Goal: Browse casually: Explore the website without a specific task or goal

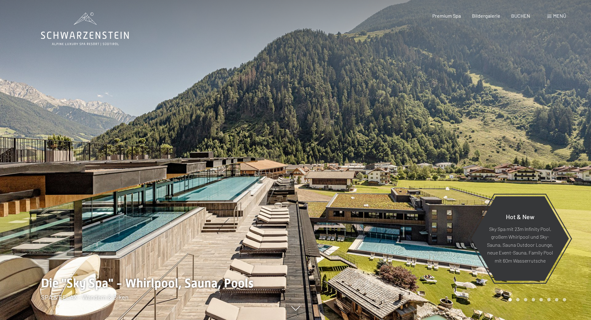
drag, startPoint x: 280, startPoint y: 224, endPoint x: 439, endPoint y: 204, distance: 159.4
click at [439, 320] on div at bounding box center [296, 320] width 510 height 0
click at [418, 206] on div at bounding box center [444, 160] width 296 height 320
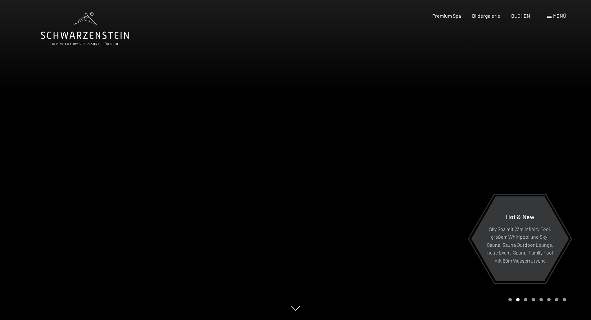
click at [447, 184] on div at bounding box center [444, 160] width 296 height 320
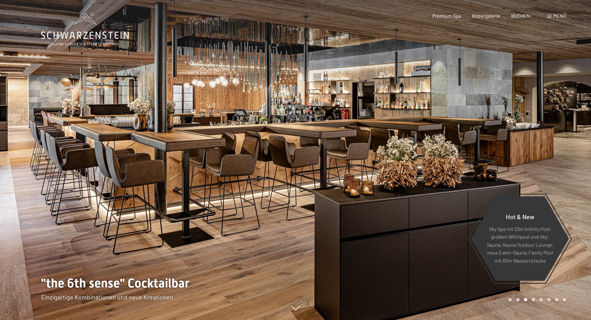
click at [441, 136] on div at bounding box center [444, 160] width 296 height 320
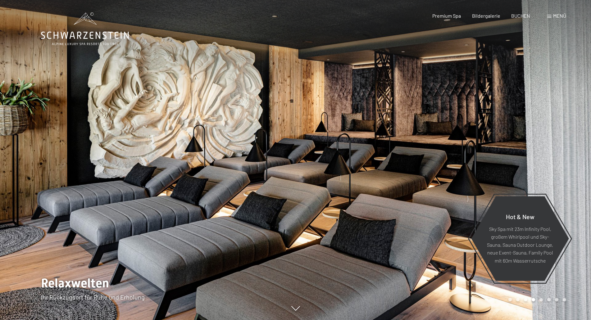
click at [441, 136] on div at bounding box center [444, 160] width 296 height 320
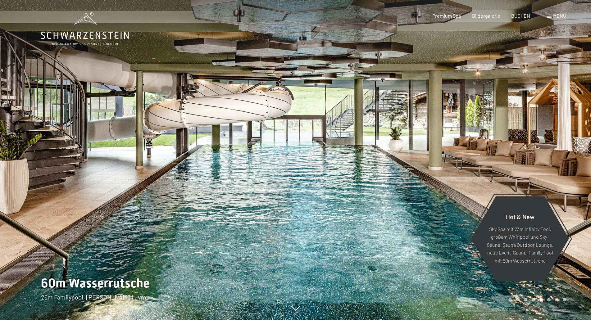
click at [413, 151] on div at bounding box center [444, 160] width 296 height 320
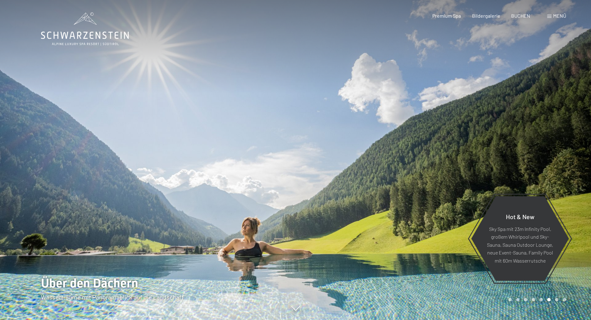
click at [421, 160] on div at bounding box center [444, 160] width 296 height 320
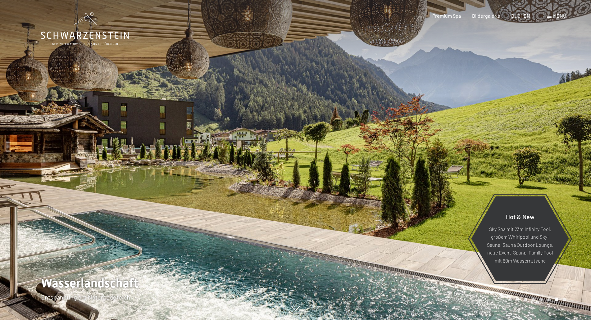
click at [421, 160] on div at bounding box center [444, 160] width 296 height 320
